Goal: Transaction & Acquisition: Purchase product/service

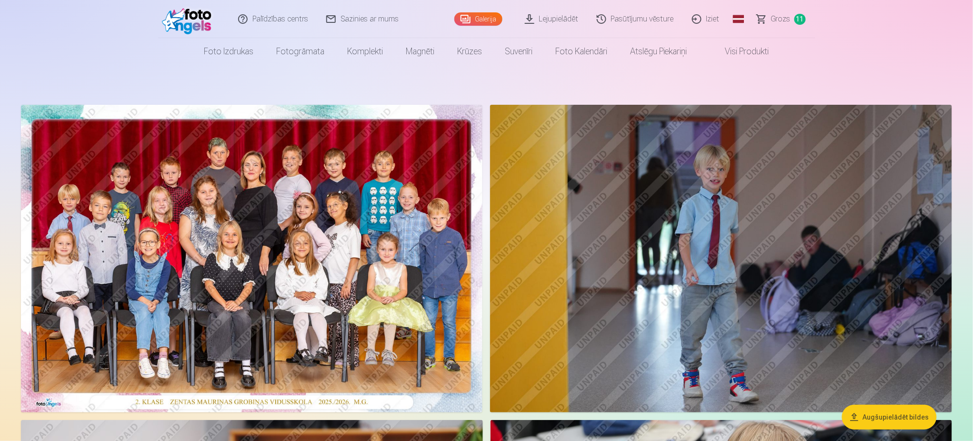
click at [783, 13] on span "Grozs" at bounding box center [781, 18] width 20 height 11
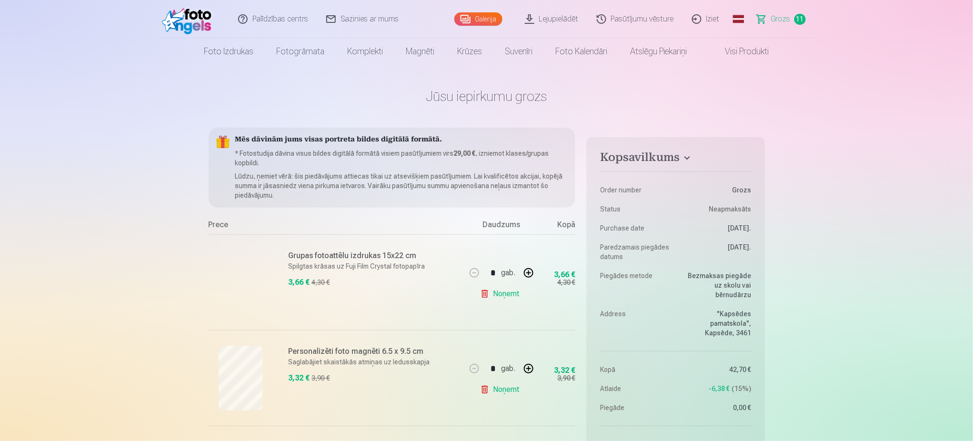
click at [511, 294] on link "Noņemt" at bounding box center [501, 293] width 43 height 19
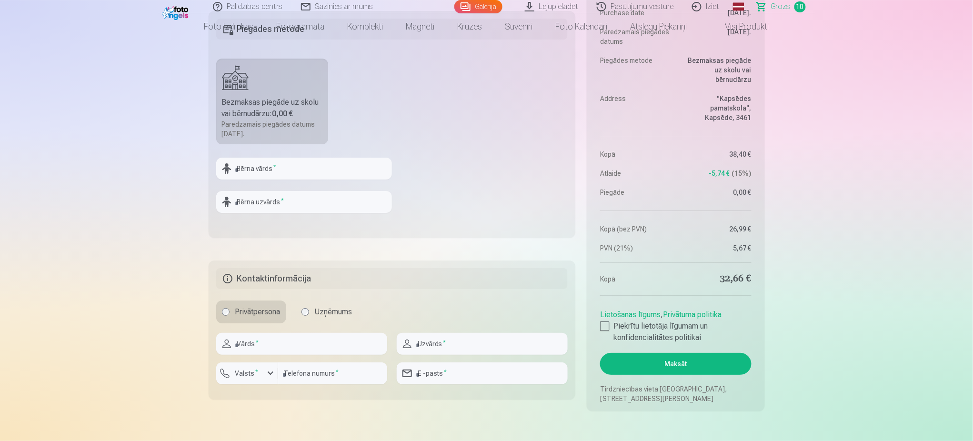
scroll to position [1194, 0]
click at [625, 360] on button "Maksāt" at bounding box center [675, 362] width 151 height 22
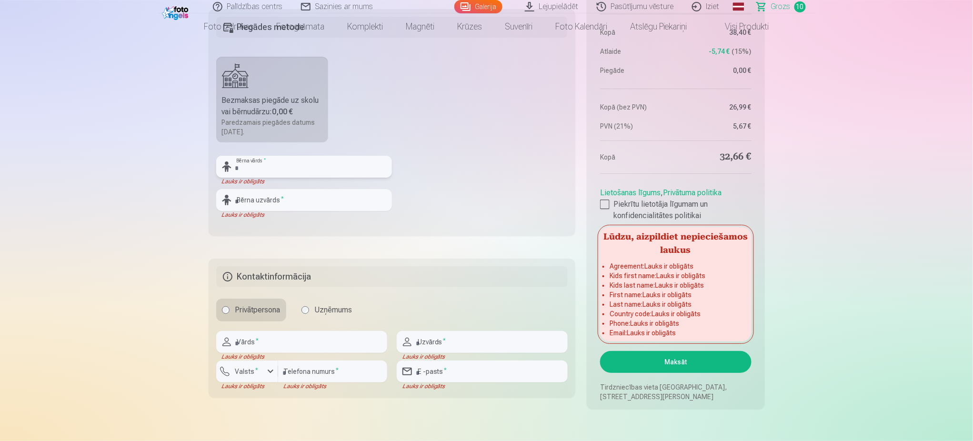
click at [273, 169] on input "text" at bounding box center [304, 167] width 176 height 22
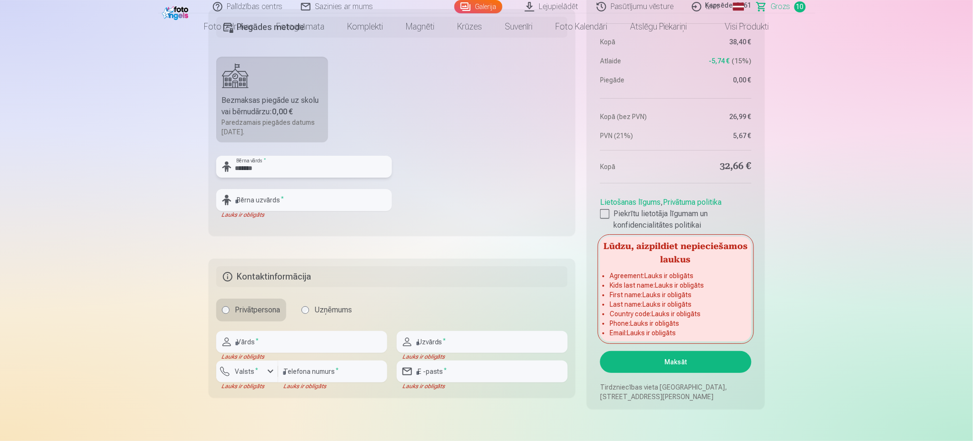
type input "*******"
click at [287, 205] on input "text" at bounding box center [304, 200] width 176 height 22
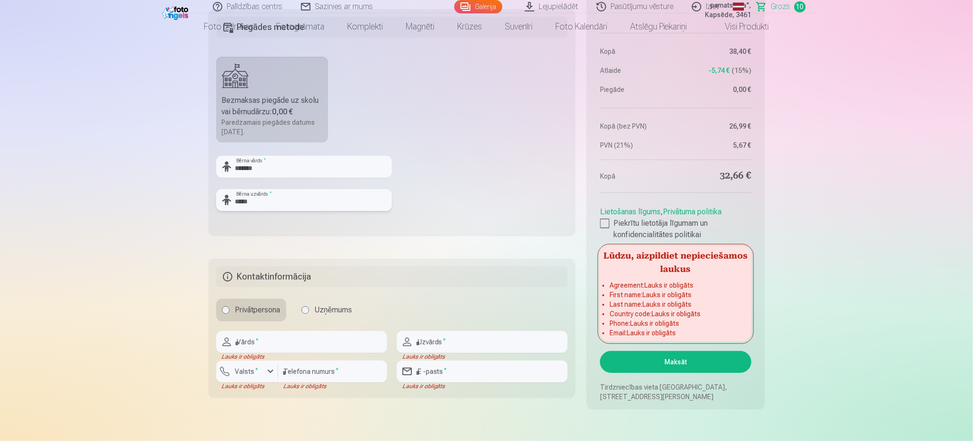
type input "*****"
click at [293, 347] on input "text" at bounding box center [301, 342] width 171 height 22
type input "*****"
type input "********"
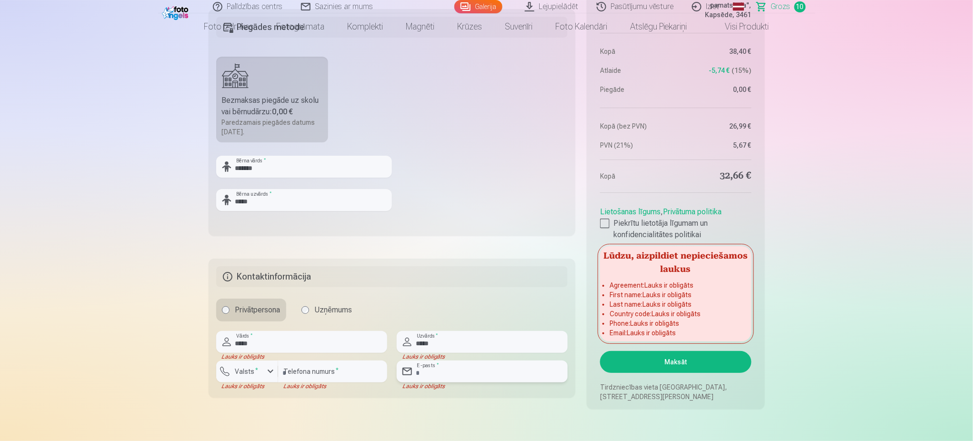
type input "**********"
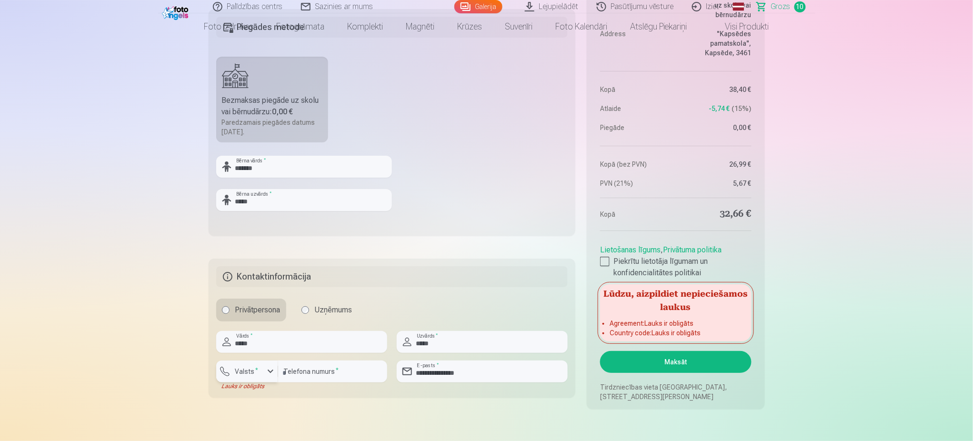
click at [263, 370] on div "button" at bounding box center [249, 373] width 29 height 10
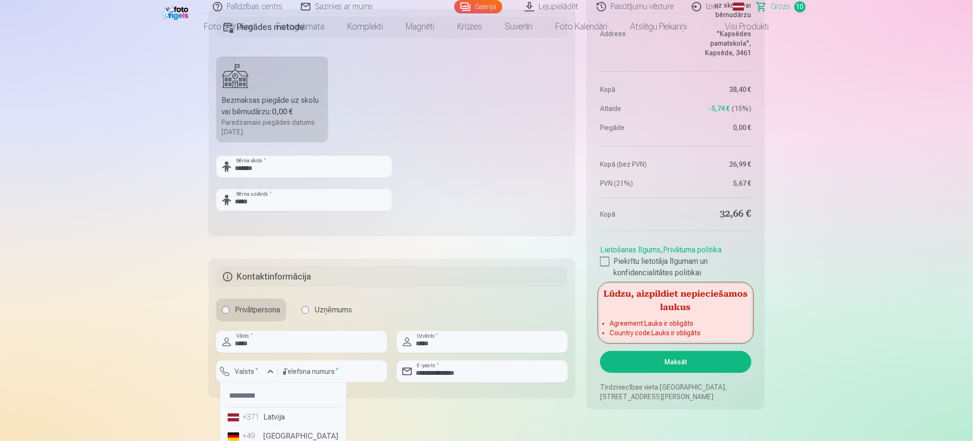
click at [267, 419] on li "+371 Latvija" at bounding box center [283, 417] width 119 height 19
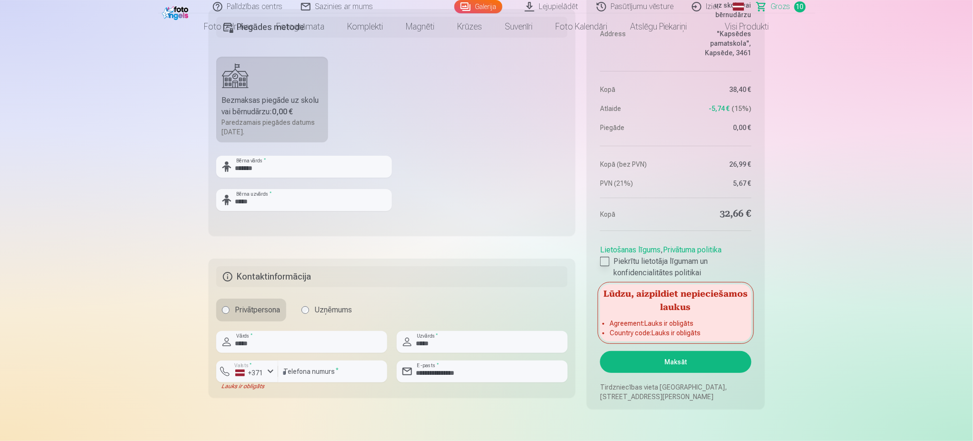
click at [607, 265] on div at bounding box center [605, 262] width 10 height 10
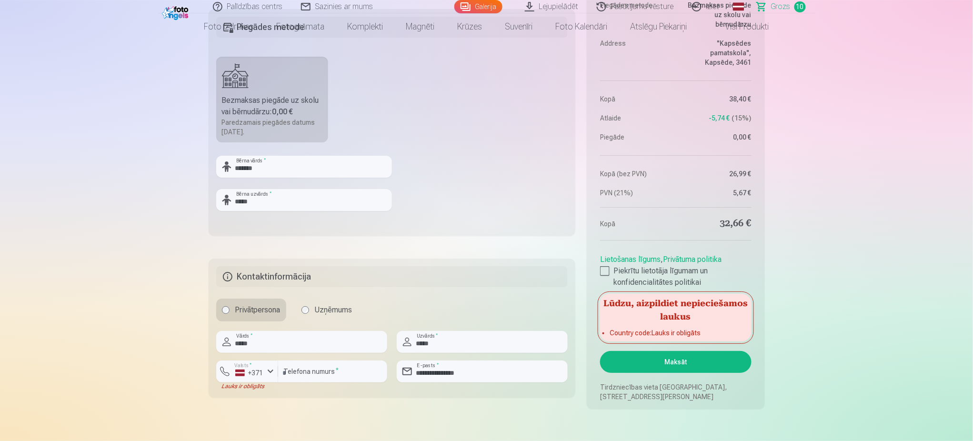
click at [459, 231] on fieldset "Piegādes metode Bezmaksas piegāde uz skolu vai bērnudārzu : 0,00 € Paredzamais …" at bounding box center [392, 122] width 367 height 227
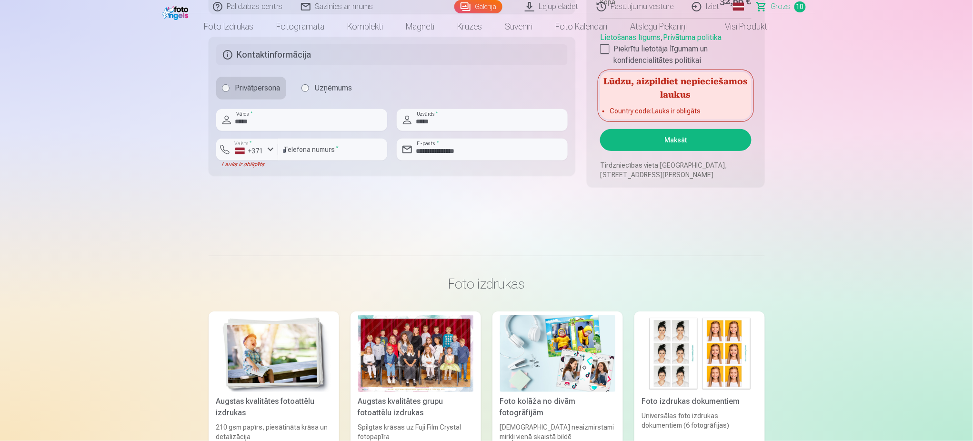
scroll to position [1417, 0]
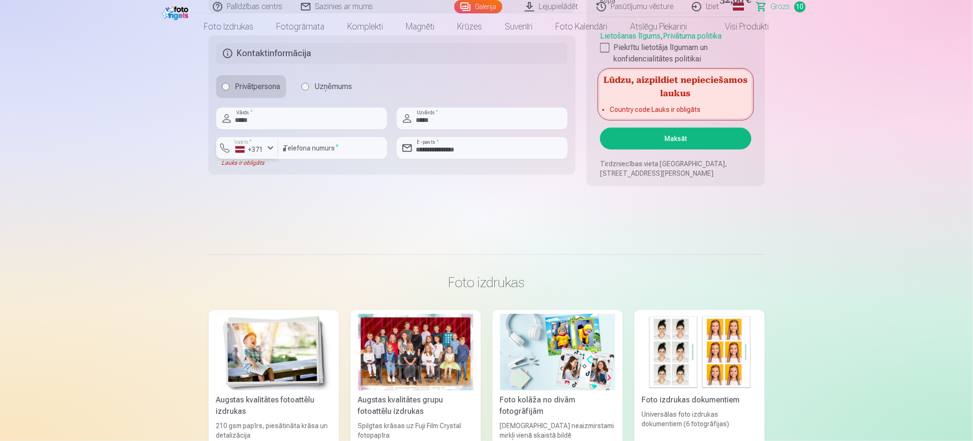
click at [271, 145] on div "button" at bounding box center [270, 147] width 11 height 11
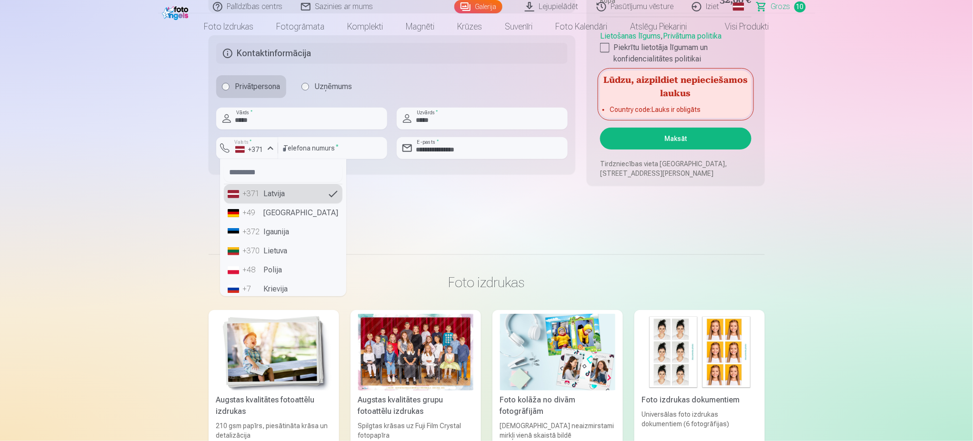
click at [276, 197] on li "+371 Latvija" at bounding box center [283, 193] width 119 height 19
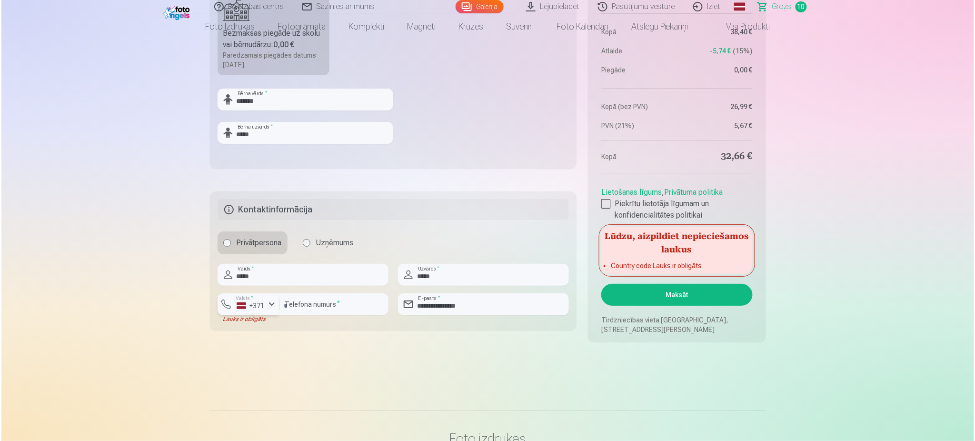
scroll to position [1265, 0]
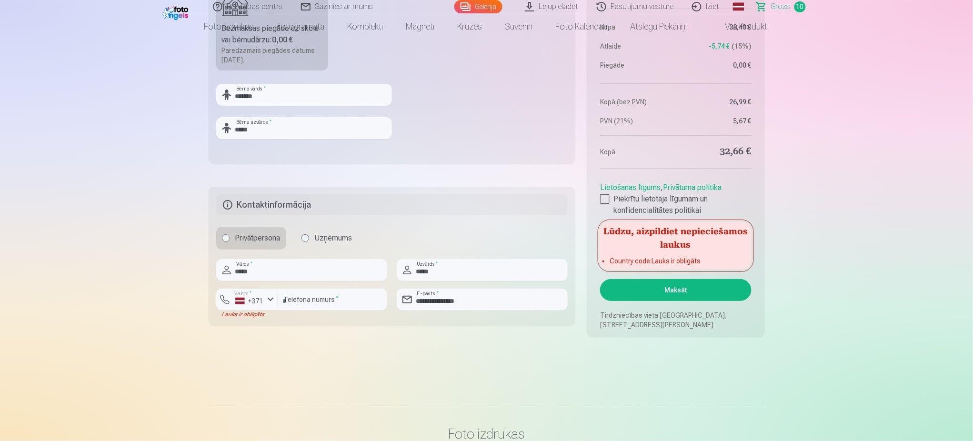
click at [676, 293] on button "Maksāt" at bounding box center [675, 290] width 151 height 22
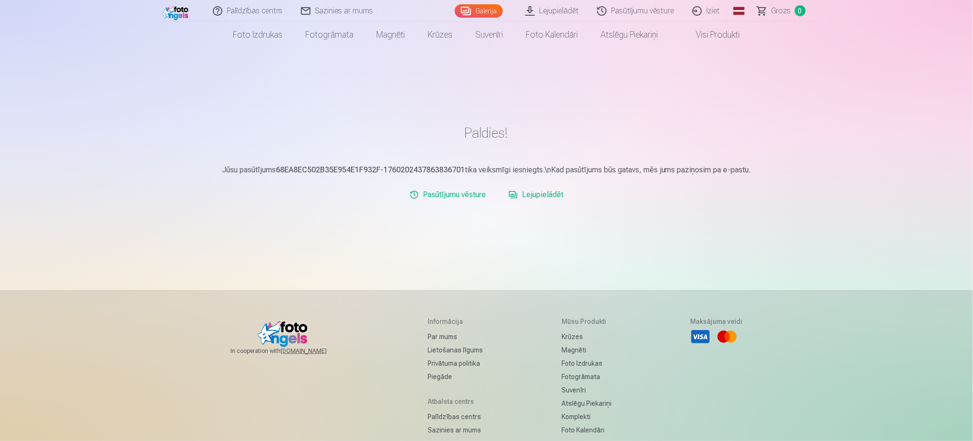
scroll to position [19, 0]
click at [474, 194] on link "Pasūtījumu vēsture" at bounding box center [448, 192] width 84 height 19
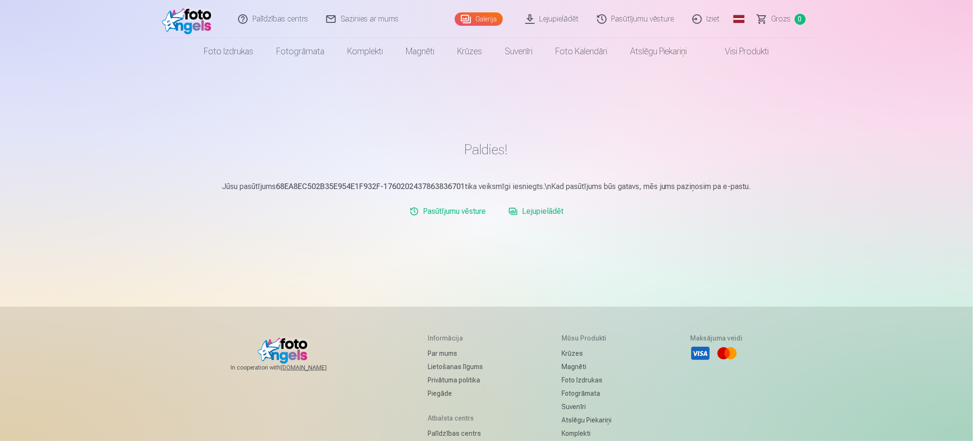
click at [549, 207] on link "Lejupielādēt" at bounding box center [536, 211] width 62 height 19
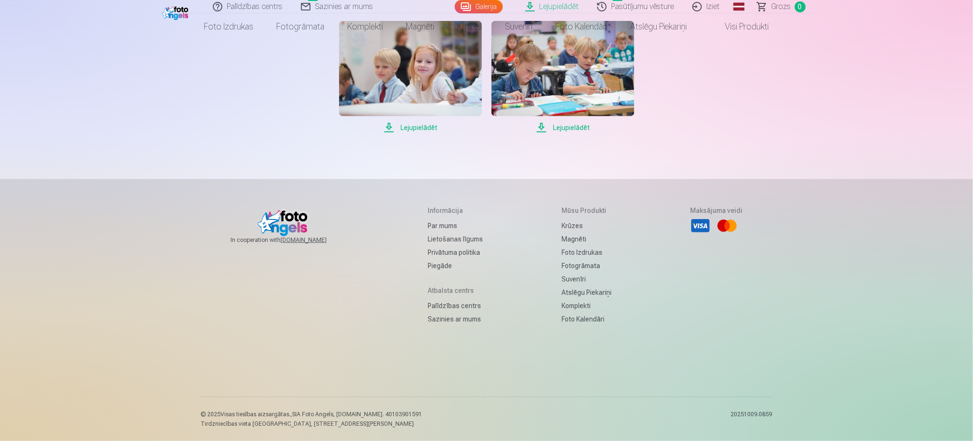
scroll to position [1812, 0]
click at [419, 133] on span "Lejupielādēt" at bounding box center [410, 127] width 143 height 11
click at [559, 133] on span "Lejupielādēt" at bounding box center [562, 127] width 143 height 11
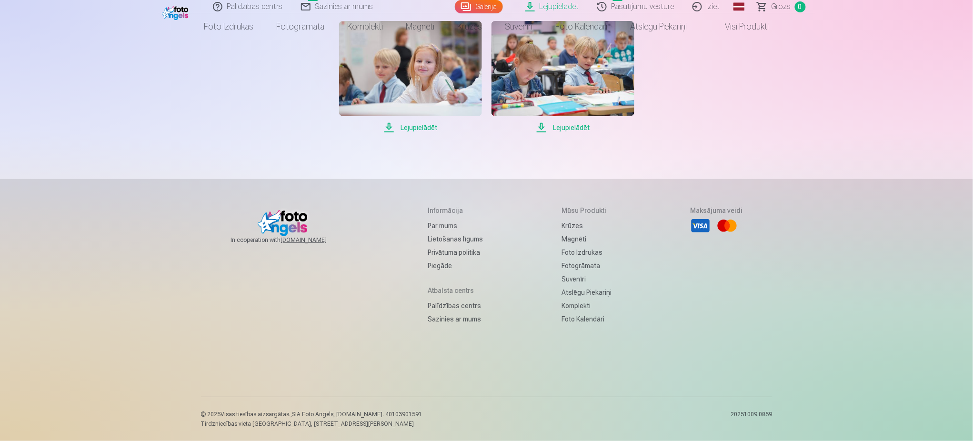
scroll to position [1514, 0]
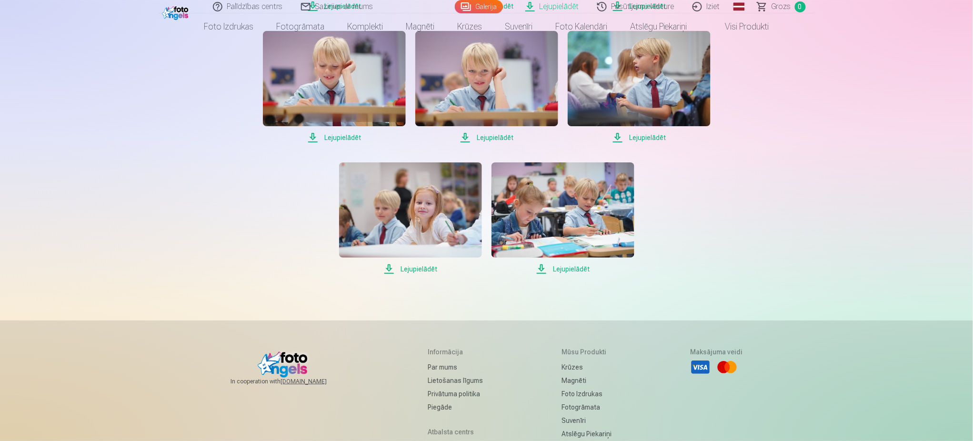
scroll to position [1237, 0]
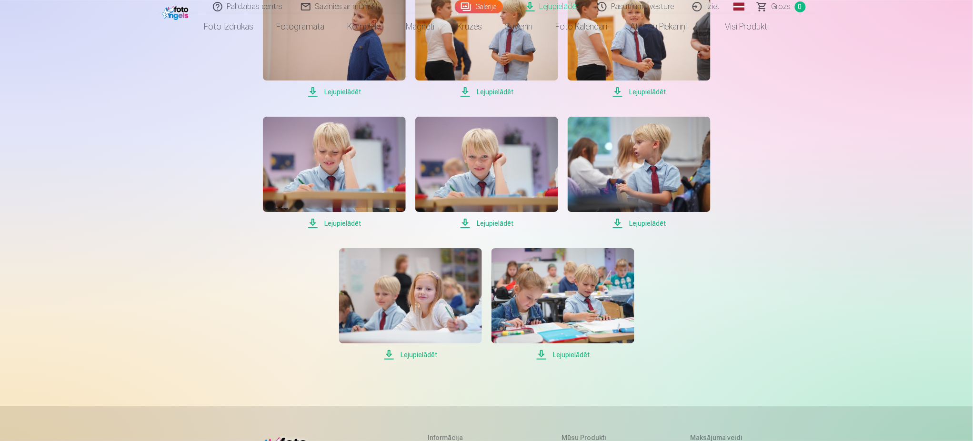
scroll to position [1116, 0]
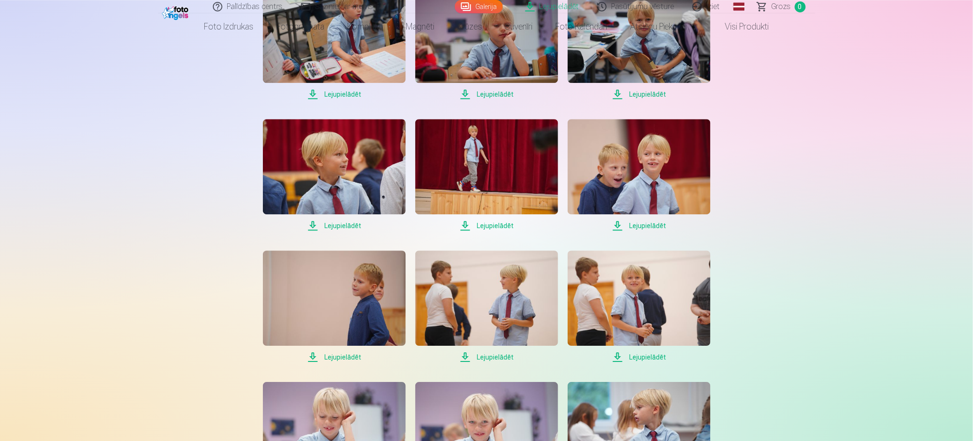
scroll to position [886, 0]
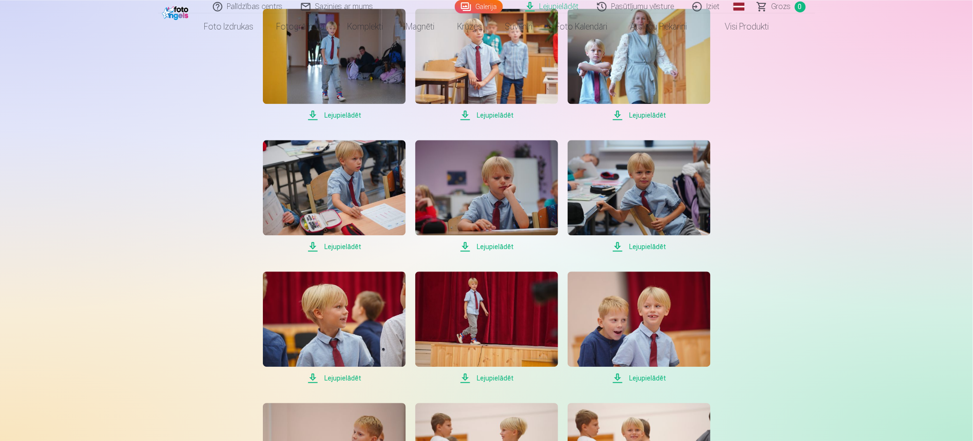
scroll to position [699, 0]
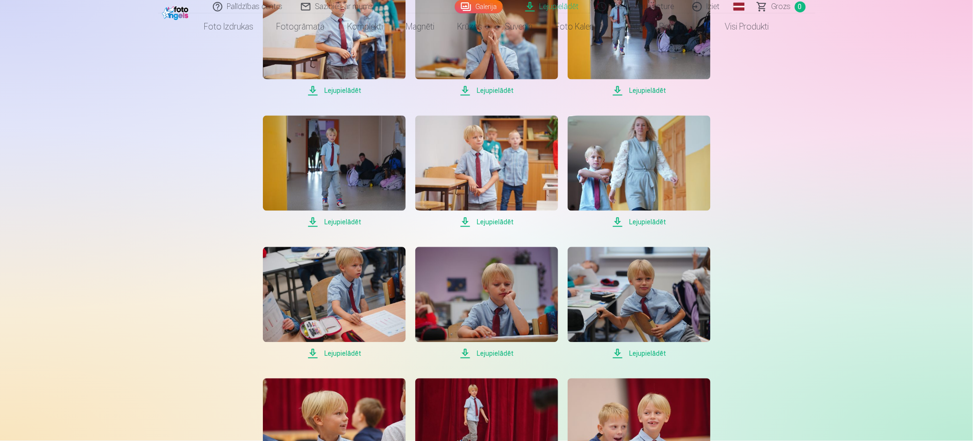
scroll to position [596, 0]
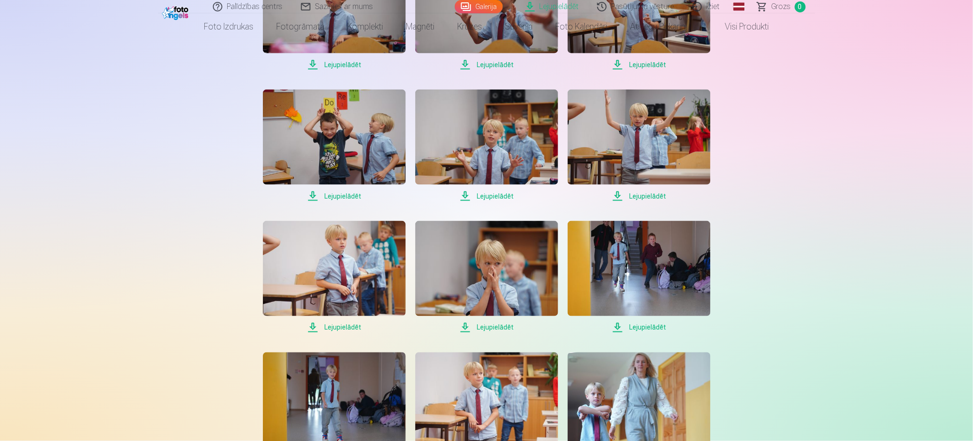
scroll to position [388, 0]
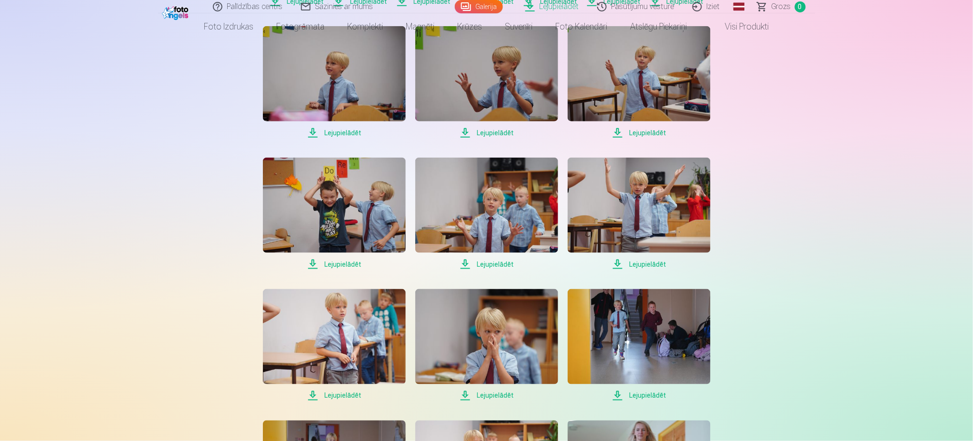
scroll to position [295, 0]
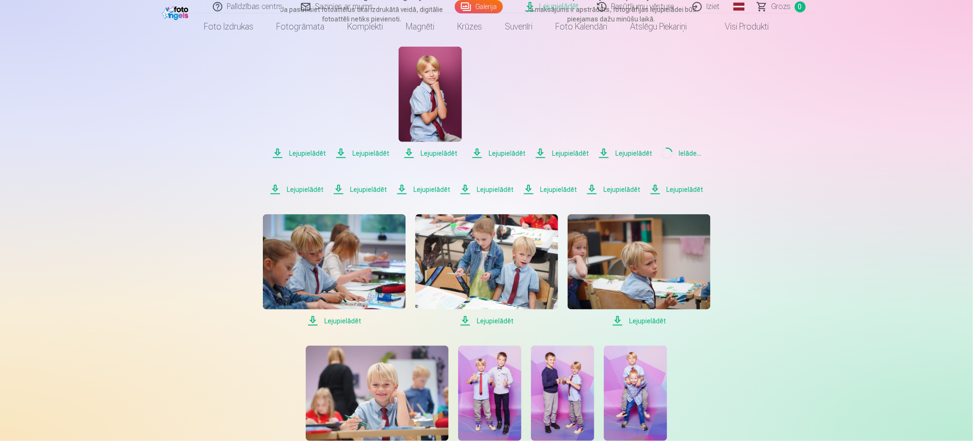
scroll to position [166, 0]
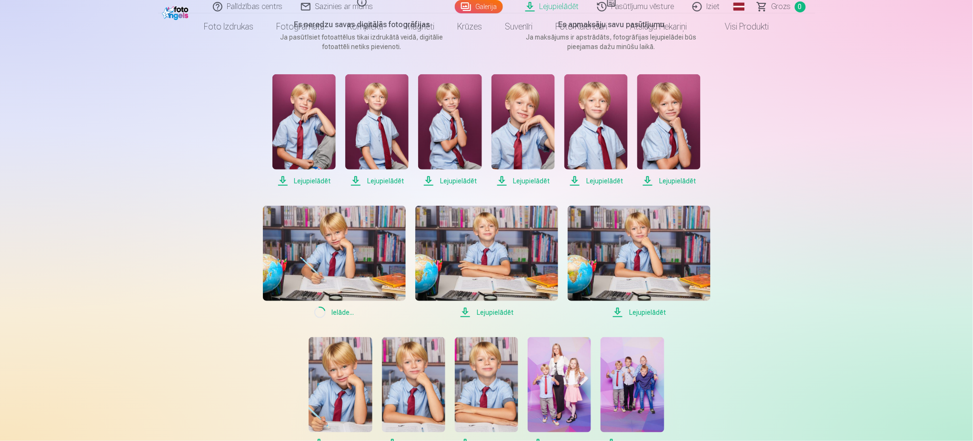
click at [674, 173] on link "Lejupielādēt" at bounding box center [668, 130] width 63 height 112
click at [605, 178] on span "Lejupielādēt" at bounding box center [595, 180] width 63 height 11
click at [544, 178] on span "Lejupielādēt" at bounding box center [522, 180] width 63 height 11
click at [460, 177] on span "Lejupielādēt" at bounding box center [449, 180] width 63 height 11
click at [399, 175] on span "Lejupielādēt" at bounding box center [376, 180] width 63 height 11
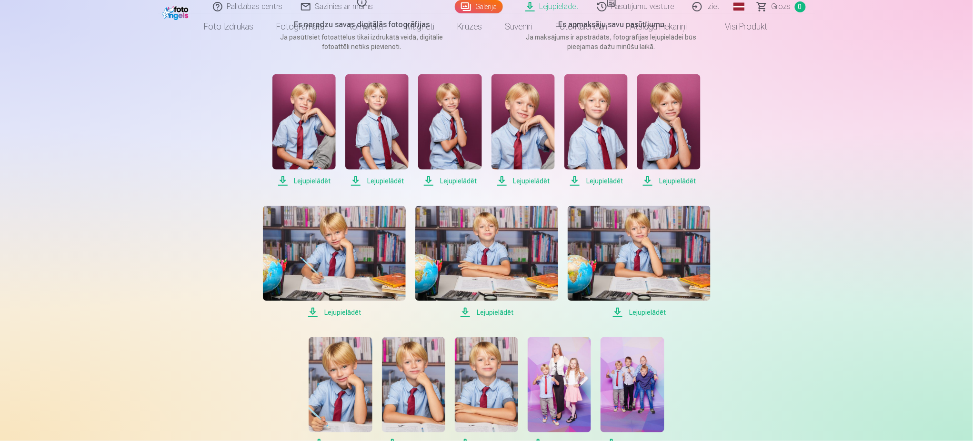
click at [310, 175] on span "Lejupielādēt" at bounding box center [303, 180] width 63 height 11
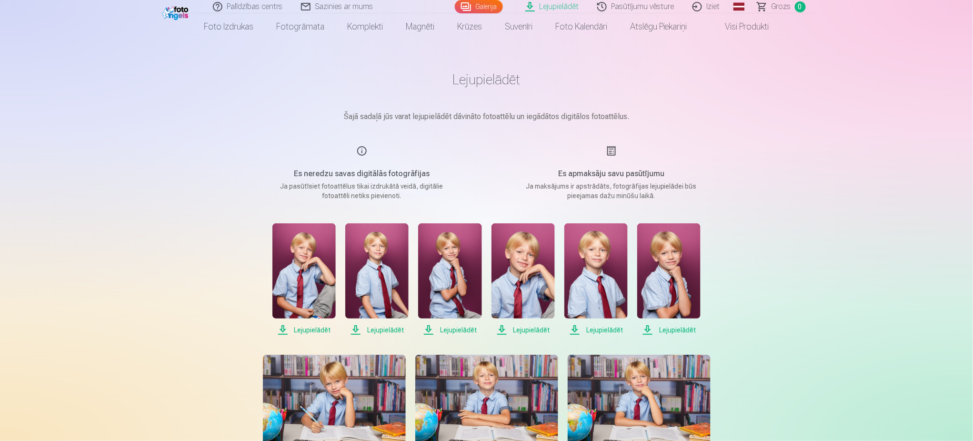
scroll to position [0, 0]
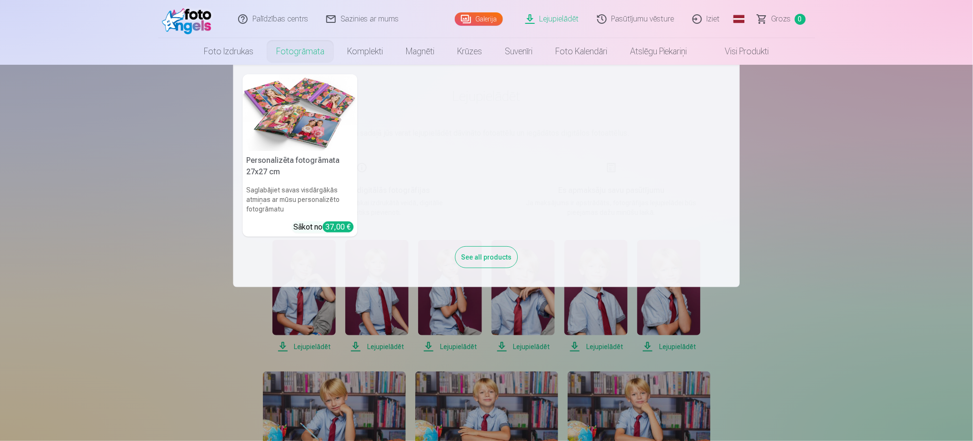
click at [313, 48] on link "Fotogrāmata" at bounding box center [300, 51] width 71 height 27
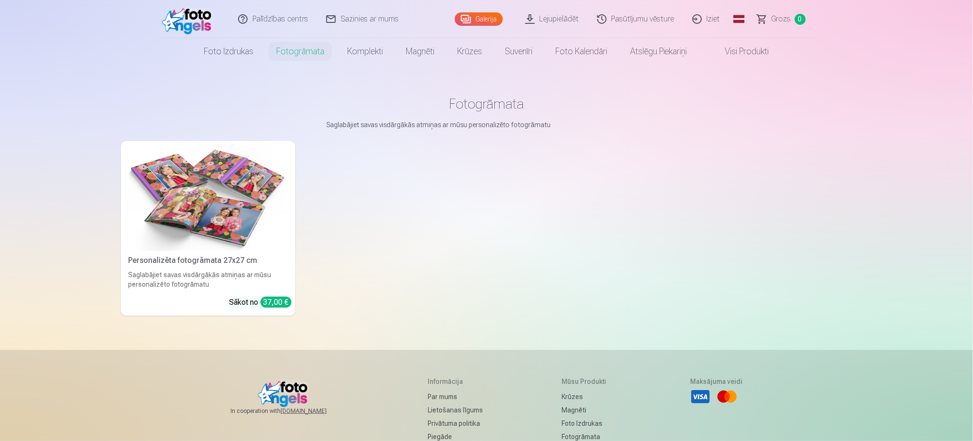
click at [264, 248] on img at bounding box center [208, 198] width 159 height 106
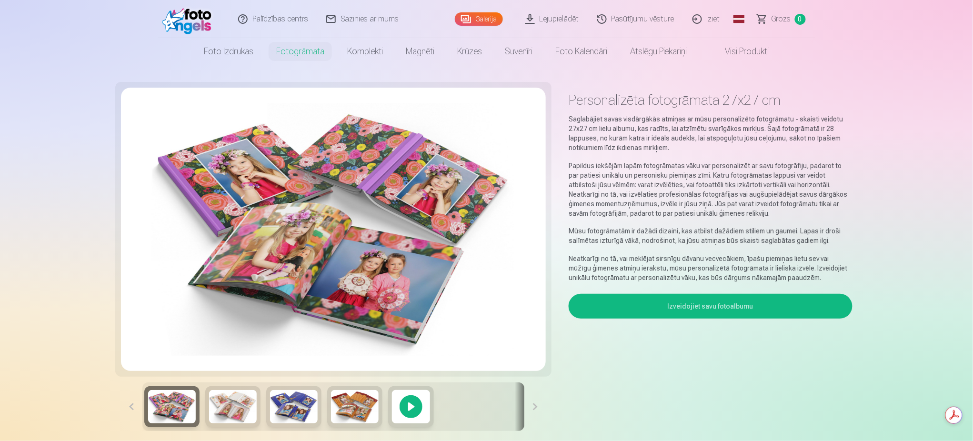
click at [237, 417] on img at bounding box center [233, 406] width 48 height 33
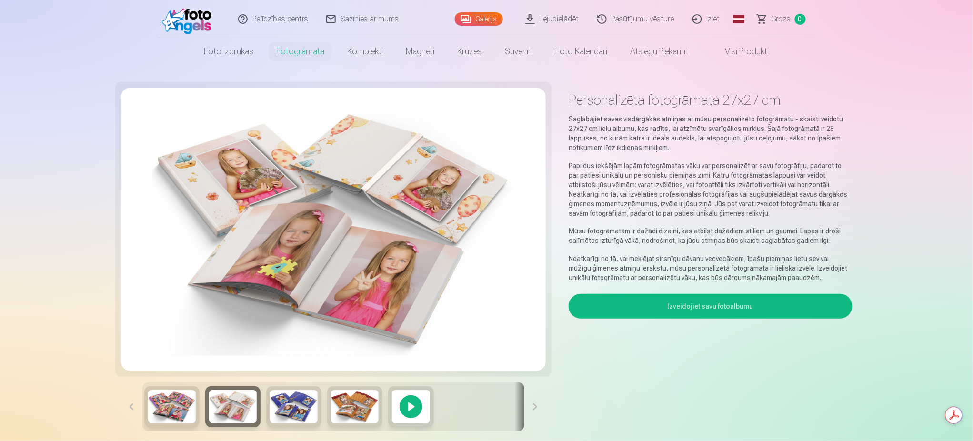
click at [276, 418] on img at bounding box center [294, 406] width 48 height 33
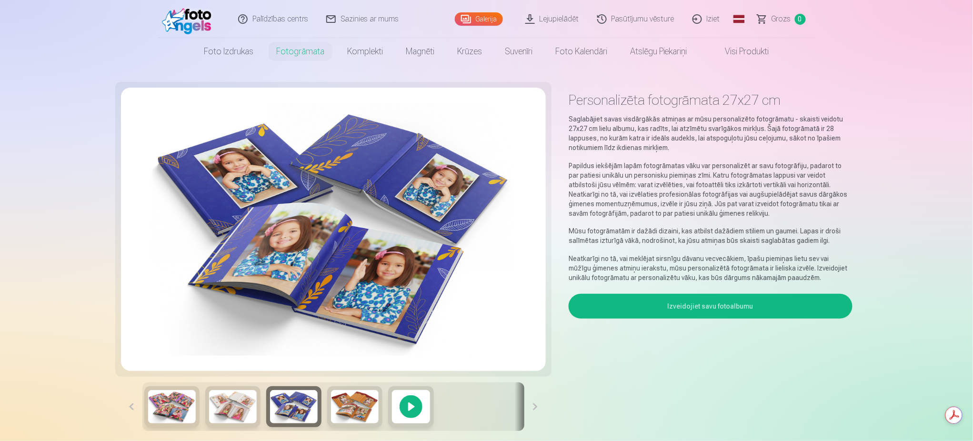
click at [336, 409] on img at bounding box center [355, 406] width 48 height 33
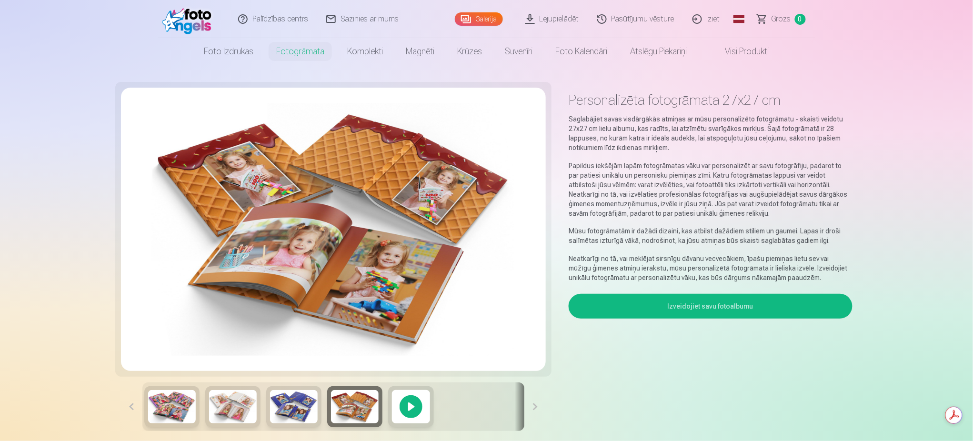
click at [402, 416] on div at bounding box center [411, 406] width 46 height 41
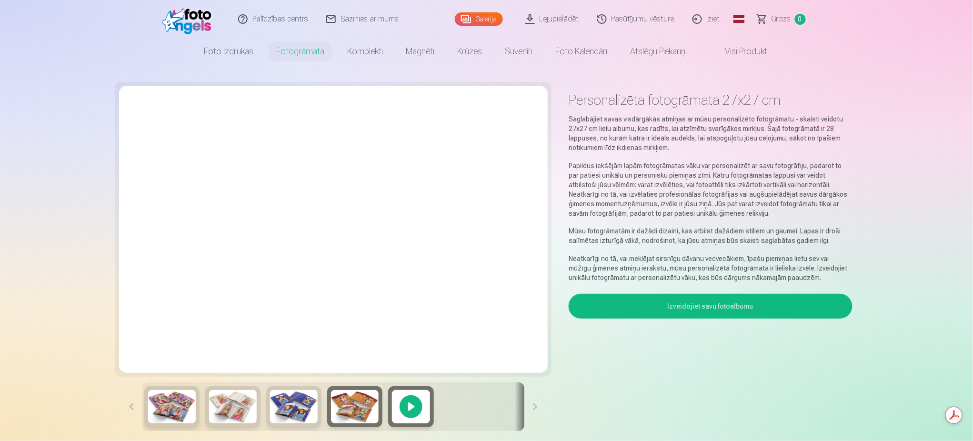
click at [526, 397] on button at bounding box center [534, 406] width 21 height 49
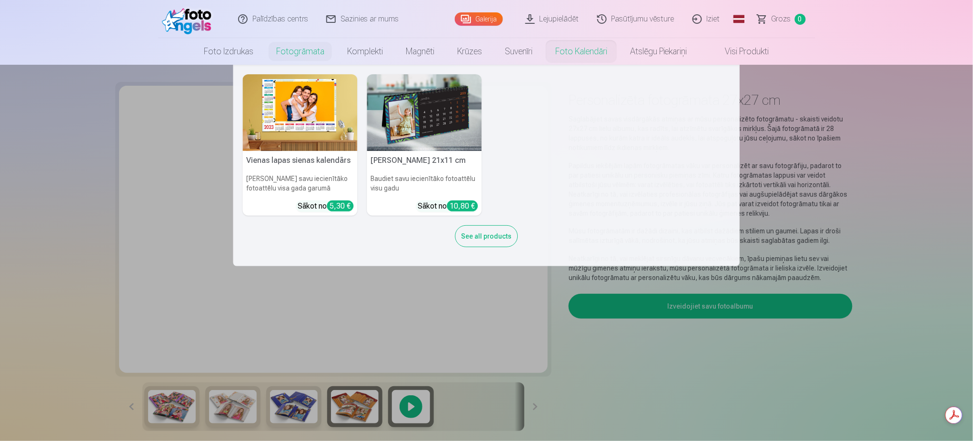
click at [573, 48] on link "Foto kalendāri" at bounding box center [581, 51] width 75 height 27
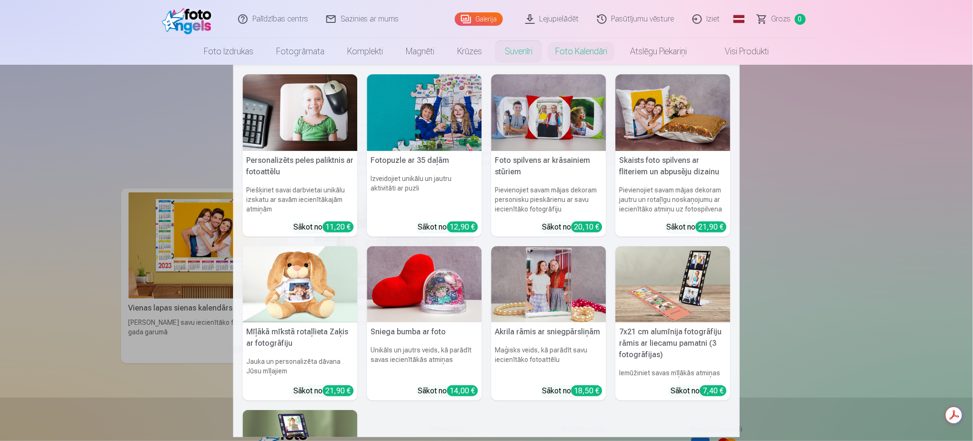
click at [513, 44] on link "Suvenīri" at bounding box center [518, 51] width 50 height 27
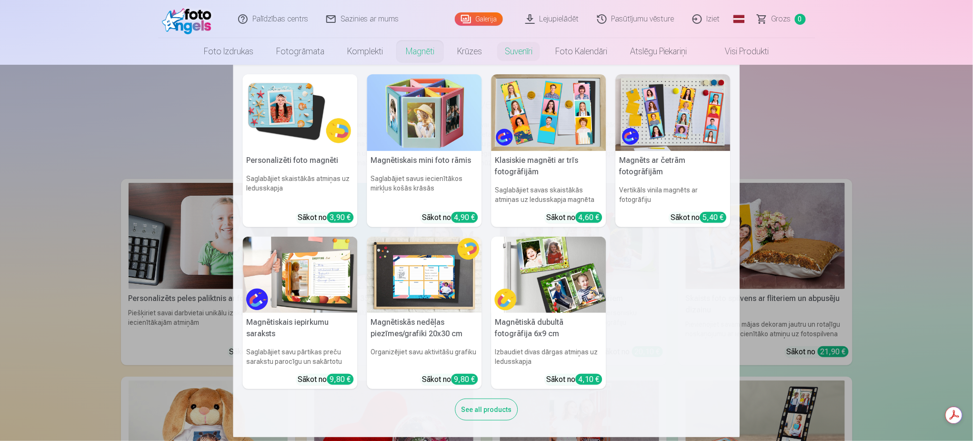
click at [442, 54] on link "Magnēti" at bounding box center [419, 51] width 51 height 27
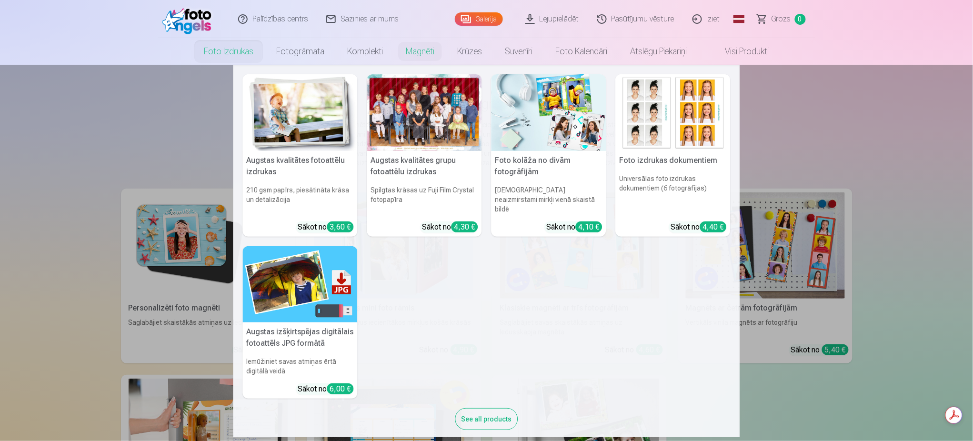
click at [176, 80] on nav "Augstas kvalitātes fotoattēlu izdrukas 210 gsm papīrs, piesātināta krāsa un det…" at bounding box center [486, 251] width 973 height 372
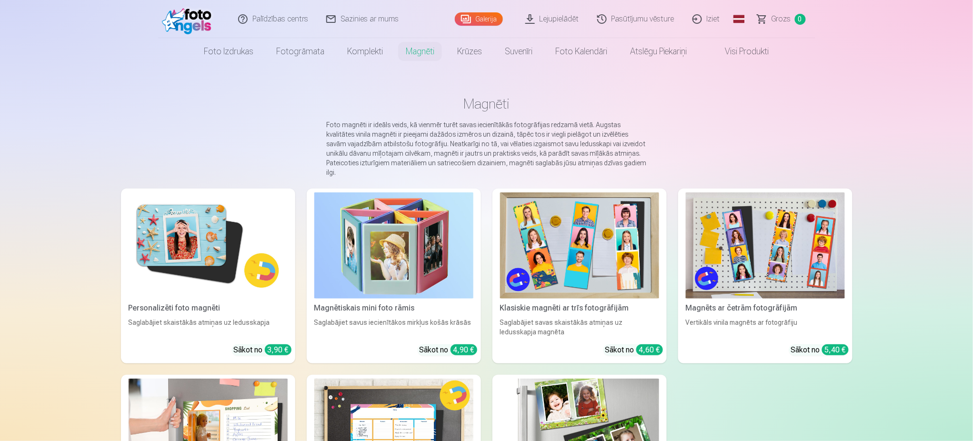
click at [654, 15] on link "Pasūtījumu vēsture" at bounding box center [635, 19] width 95 height 38
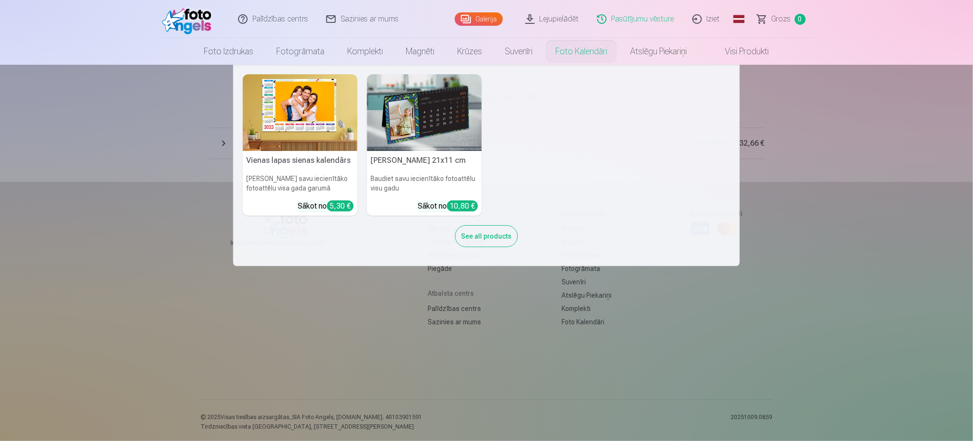
click at [176, 153] on nav "Vienas lapas sienas [PERSON_NAME] savu iecienītāko fotoattēlu visa gada garumā …" at bounding box center [486, 165] width 973 height 201
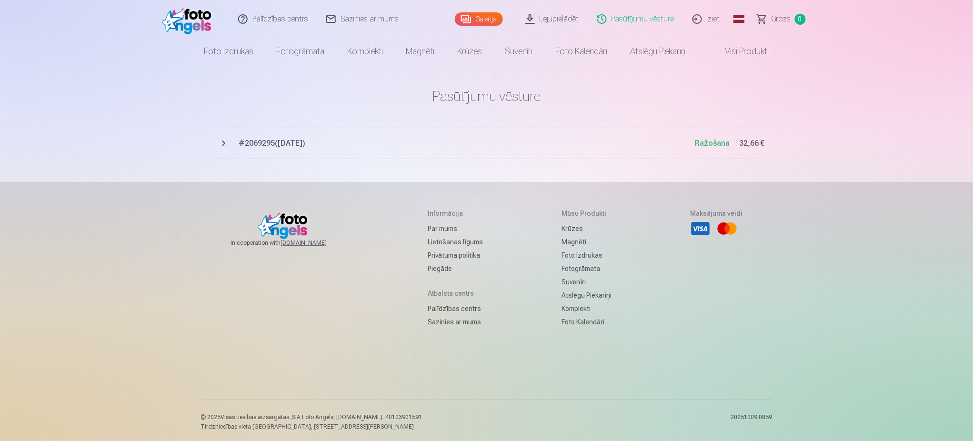
click at [259, 141] on span "# 2069295 ( [DATE] )" at bounding box center [467, 143] width 456 height 11
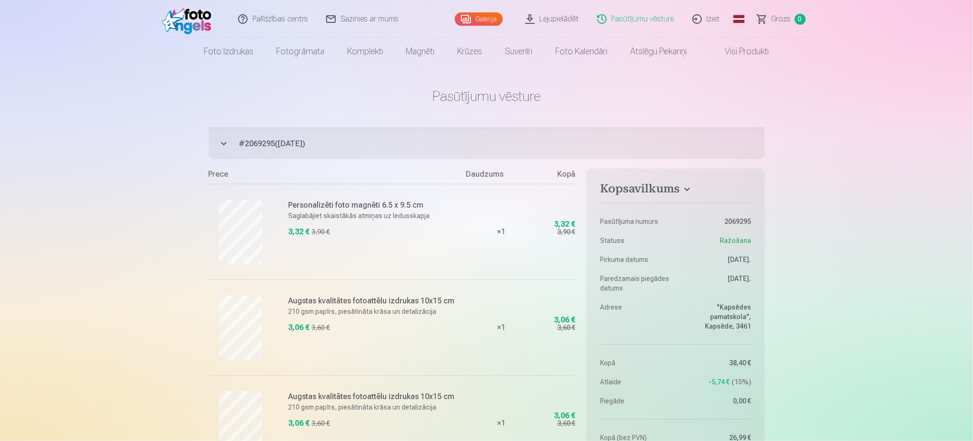
click at [659, 18] on link "Pasūtījumu vēsture" at bounding box center [635, 19] width 95 height 38
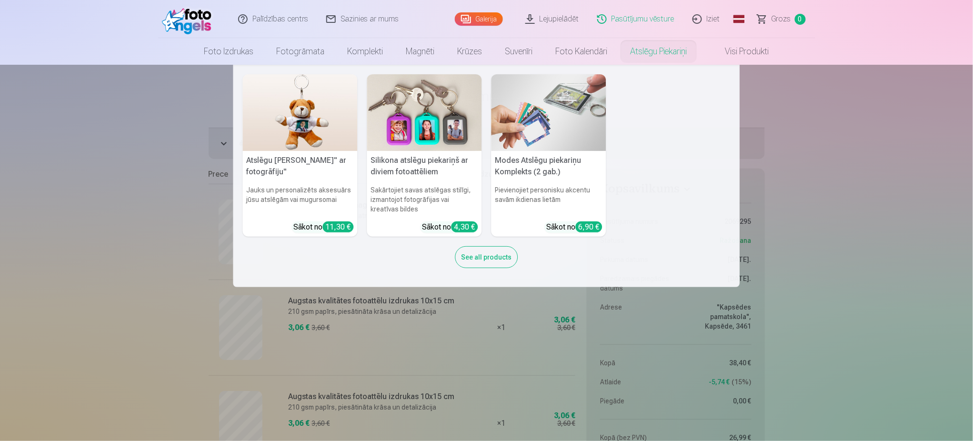
click at [783, 119] on nav "Atslēgu piekariņš Lācītis" ar fotogrāfiju" Jauks un personalizēts aksesuārs jūs…" at bounding box center [486, 176] width 973 height 222
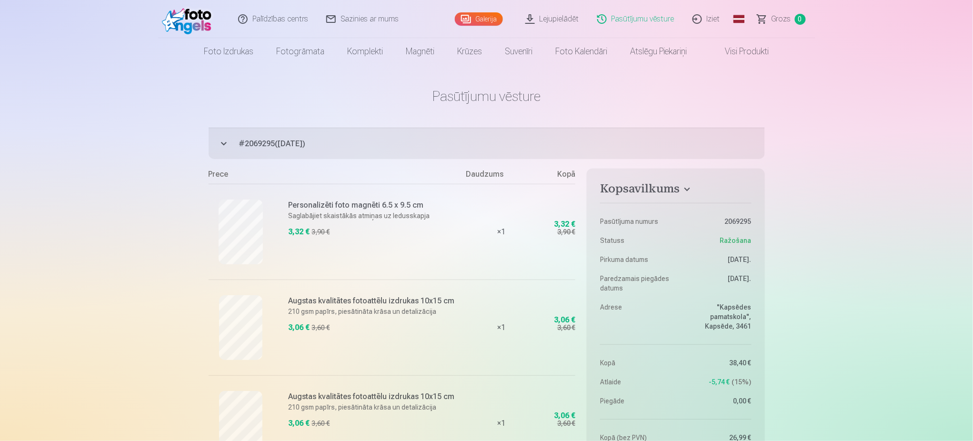
click at [731, 50] on link "Visi produkti" at bounding box center [739, 51] width 82 height 27
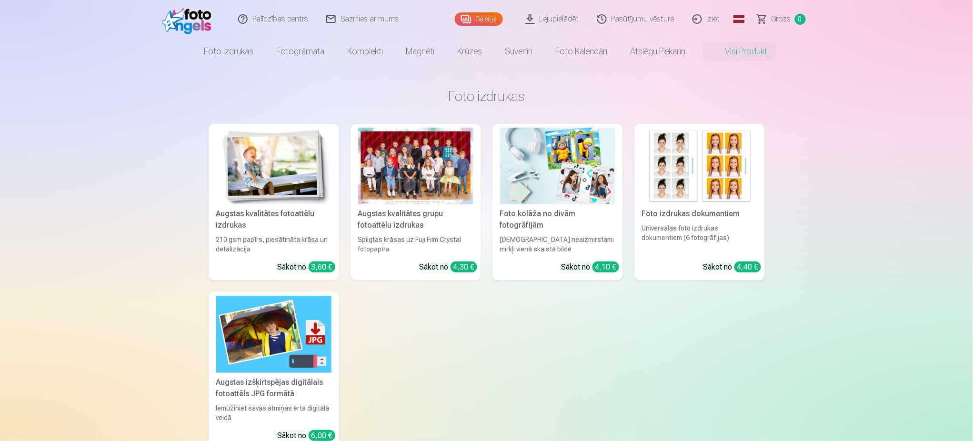
click at [401, 206] on link "Augstas kvalitātes grupu fotoattēlu izdrukas Spilgtas krāsas uz Fuji Film Cryst…" at bounding box center [415, 202] width 130 height 157
